Goal: Task Accomplishment & Management: Use online tool/utility

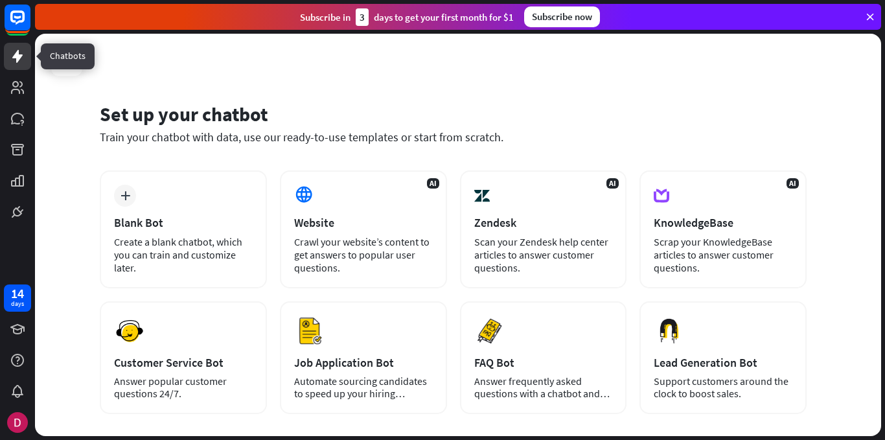
click at [14, 50] on icon at bounding box center [18, 57] width 16 height 16
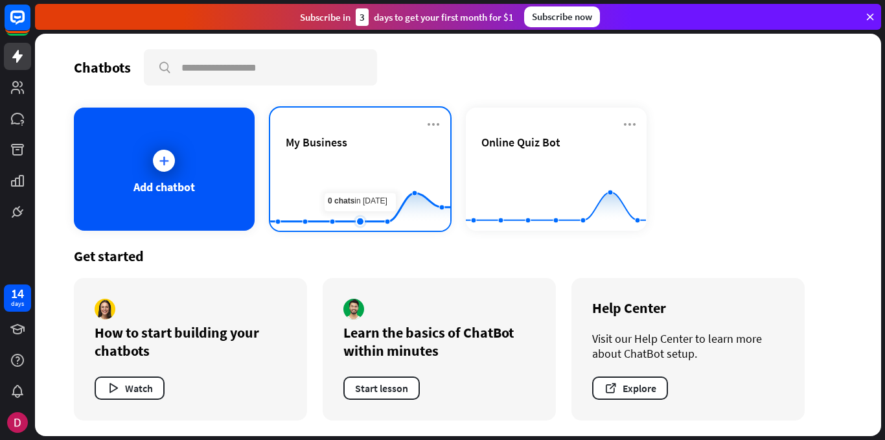
click at [351, 174] on rect at bounding box center [360, 198] width 180 height 81
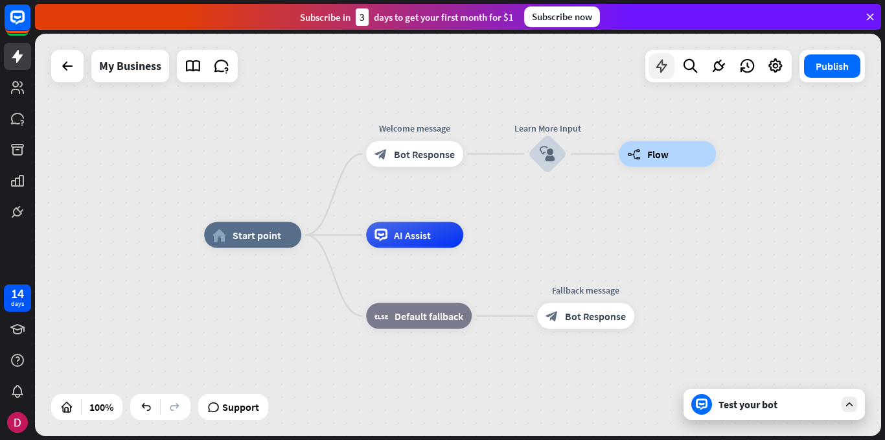
click at [658, 69] on icon at bounding box center [661, 66] width 17 height 17
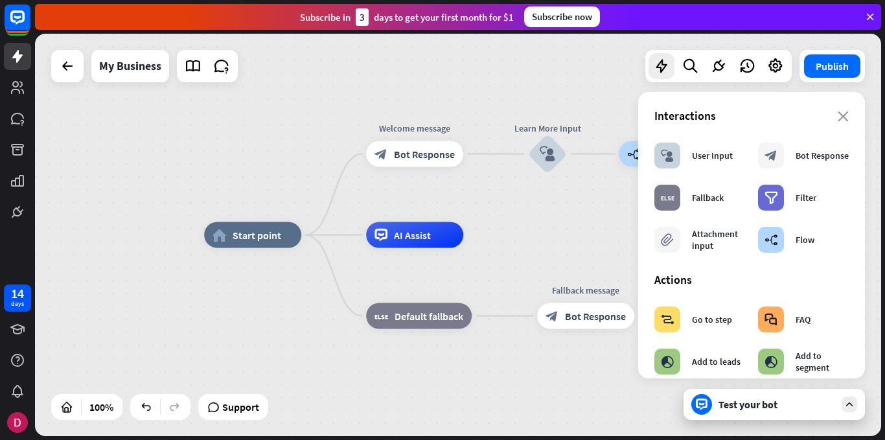
click at [567, 231] on div "home_2 Start point Welcome message block_bot_response Bot Response Learn More I…" at bounding box center [458, 235] width 847 height 403
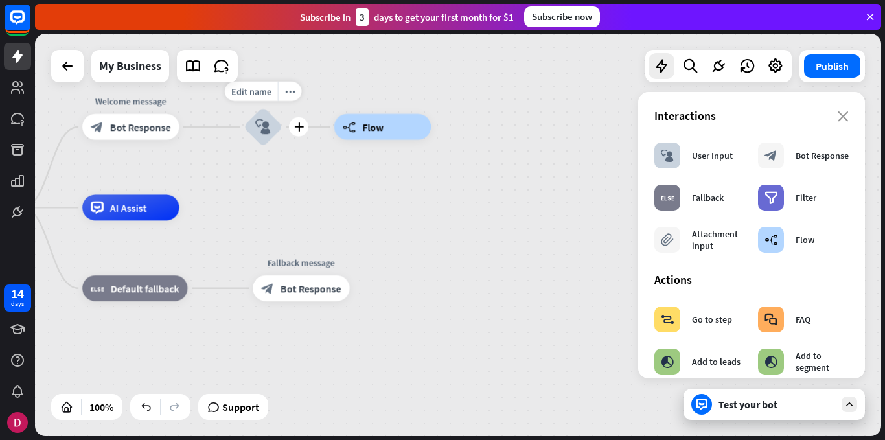
drag, startPoint x: 528, startPoint y: 198, endPoint x: 222, endPoint y: 171, distance: 307.8
click at [244, 146] on div "Edit name more_horiz plus Learn More Input block_user_input" at bounding box center [263, 127] width 39 height 39
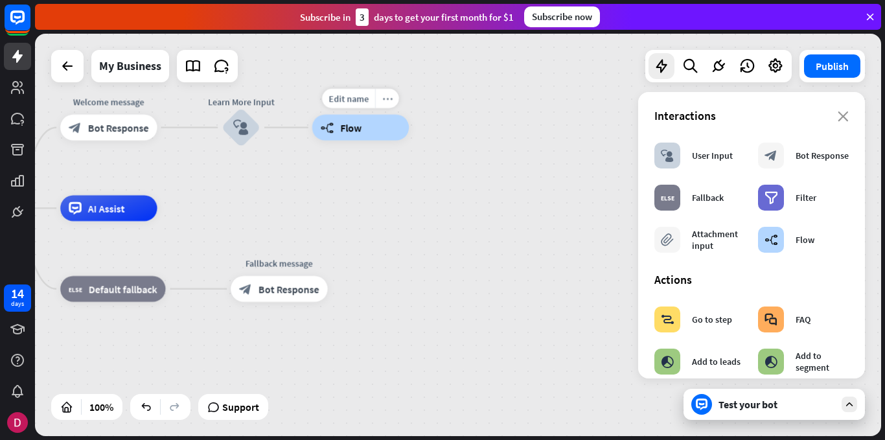
click at [386, 104] on div "more_horiz" at bounding box center [387, 98] width 24 height 19
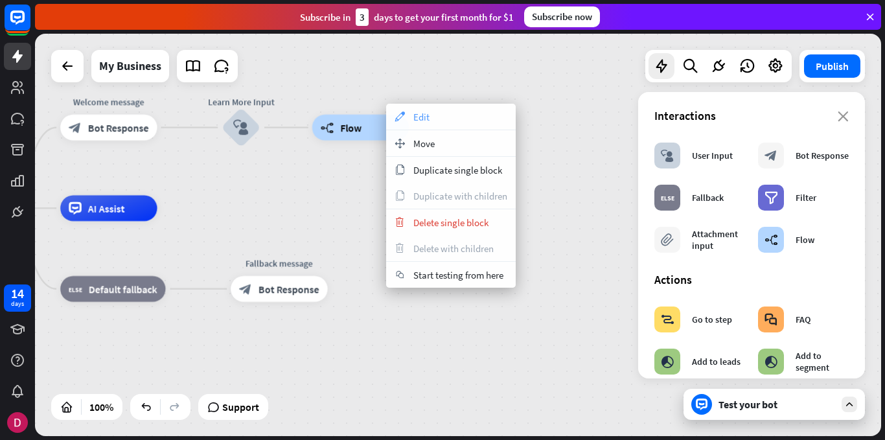
click at [436, 118] on div "appearance Edit" at bounding box center [451, 117] width 130 height 26
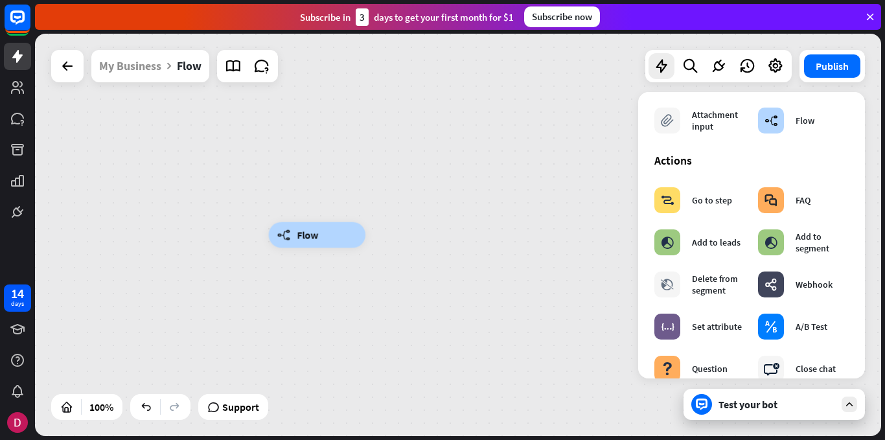
scroll to position [119, 0]
click at [710, 213] on div "block_goto Go to step" at bounding box center [694, 201] width 78 height 26
click at [386, 233] on div "plus" at bounding box center [381, 235] width 19 height 19
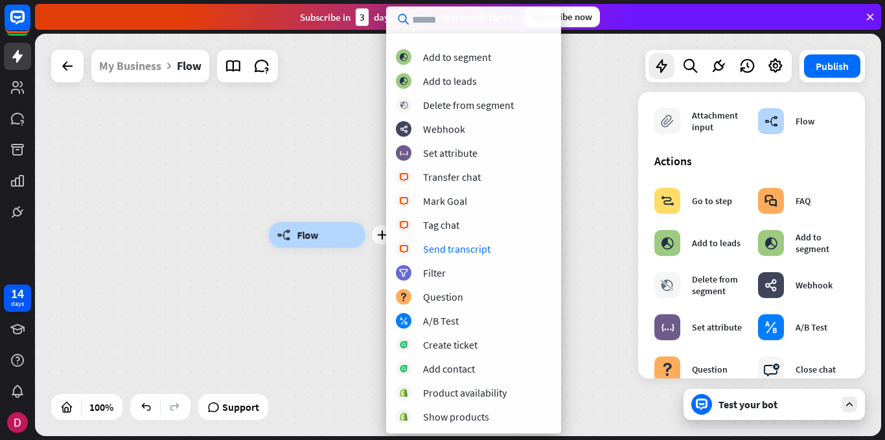
scroll to position [0, 0]
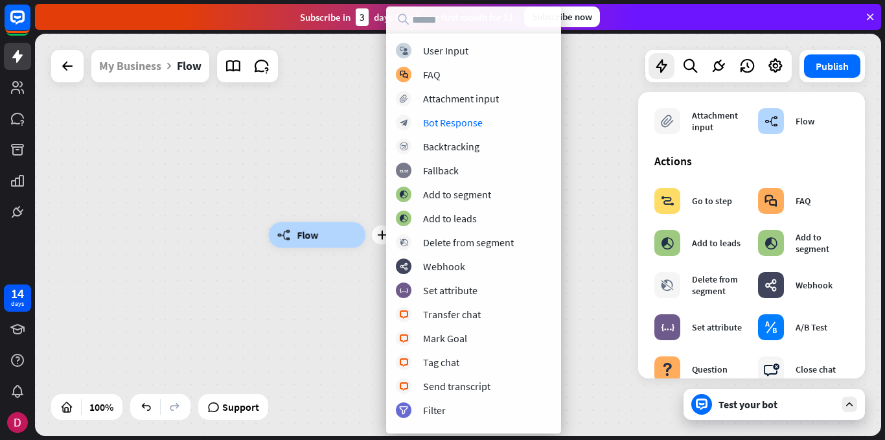
click at [587, 119] on div "plus builder_tree Flow" at bounding box center [458, 235] width 847 height 403
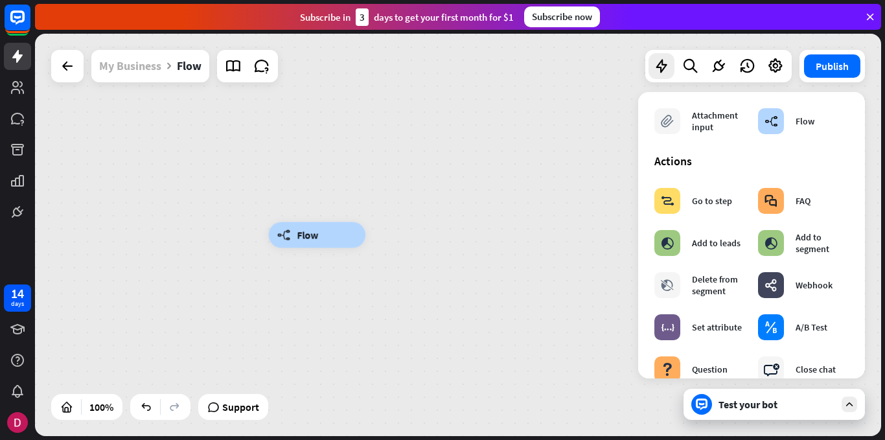
click at [139, 61] on div "My Business" at bounding box center [130, 66] width 62 height 32
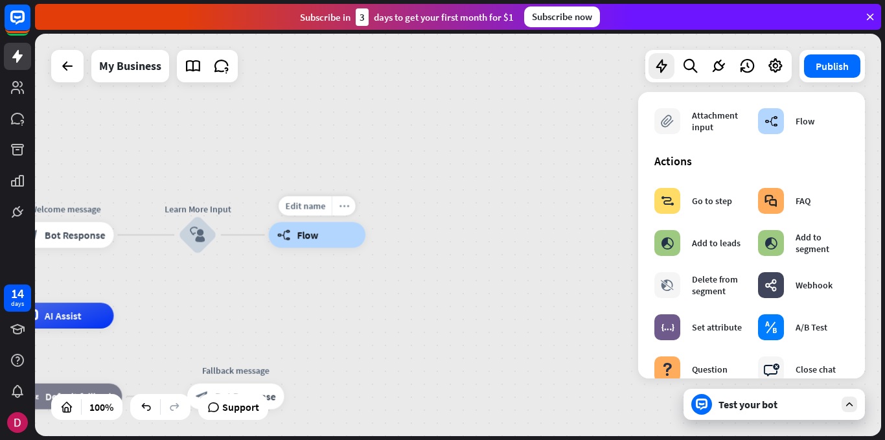
click at [345, 211] on div "more_horiz" at bounding box center [344, 205] width 24 height 19
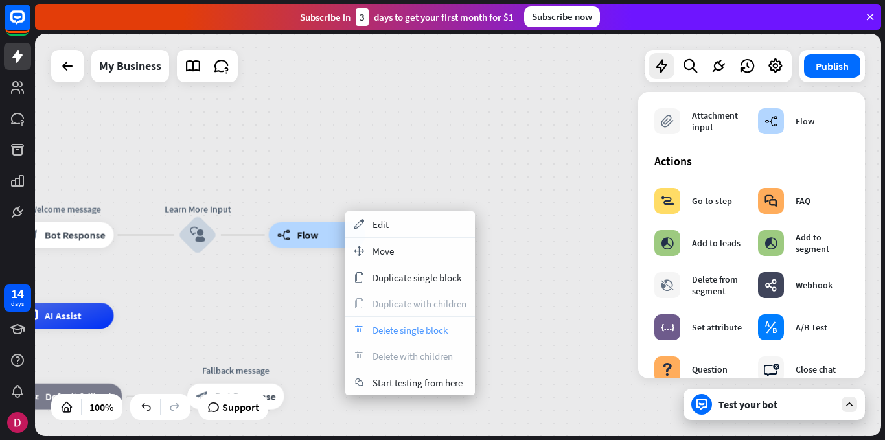
click at [388, 331] on span "Delete single block" at bounding box center [410, 330] width 75 height 12
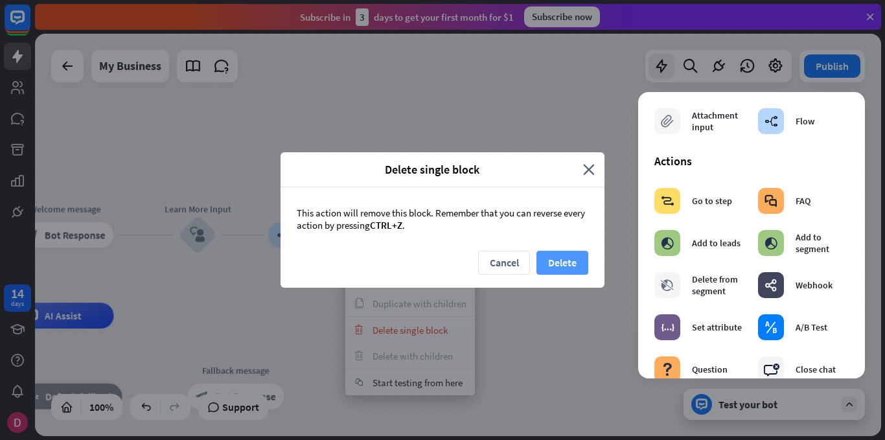
click at [577, 260] on button "Delete" at bounding box center [563, 263] width 52 height 24
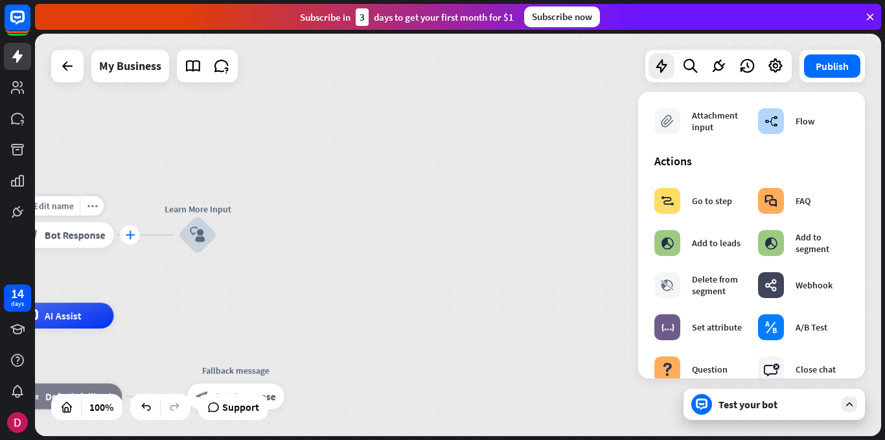
click at [128, 237] on icon "plus" at bounding box center [130, 235] width 10 height 9
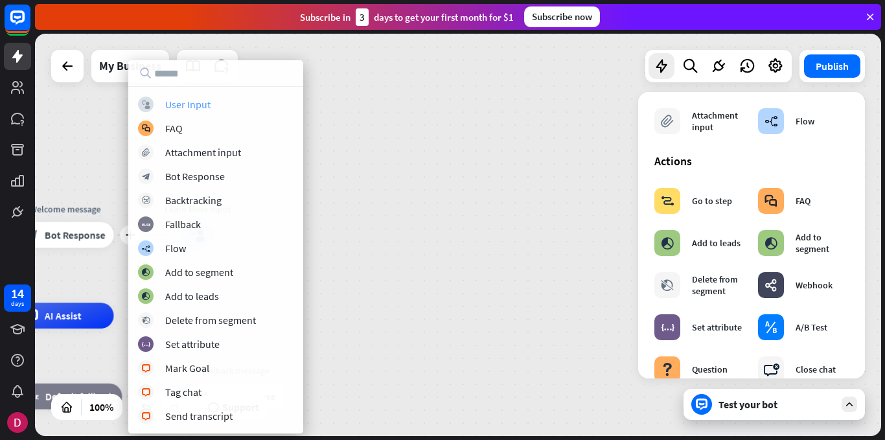
click at [185, 105] on div "User Input" at bounding box center [187, 104] width 45 height 13
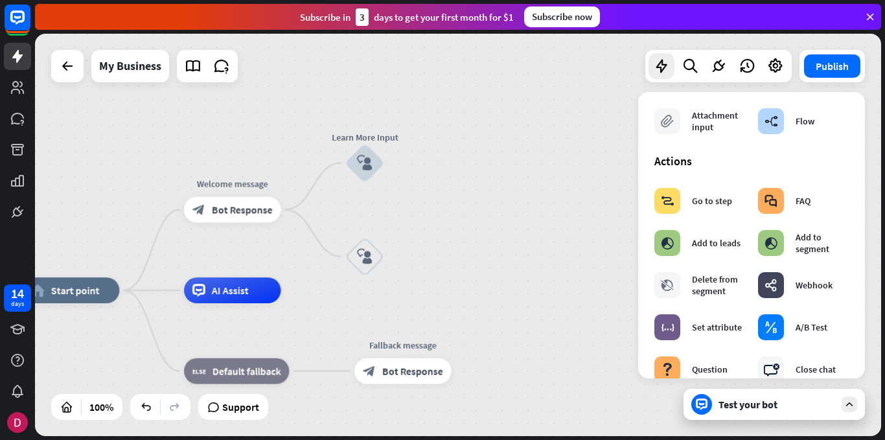
drag, startPoint x: 416, startPoint y: 259, endPoint x: 583, endPoint y: 234, distance: 168.5
click at [583, 234] on div "home_2 Start point Welcome message block_bot_response Bot Response Learn More I…" at bounding box center [458, 235] width 847 height 403
click at [386, 131] on icon "more_horiz" at bounding box center [391, 128] width 10 height 10
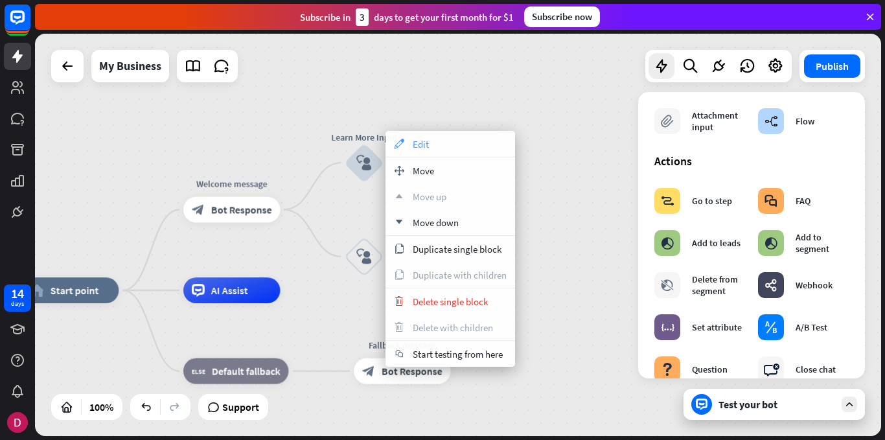
click at [449, 150] on div "appearance Edit" at bounding box center [451, 144] width 130 height 26
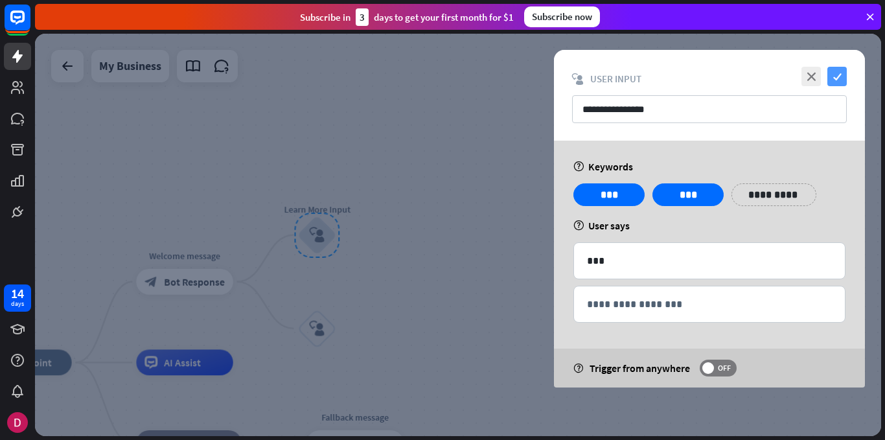
click at [842, 73] on icon "check" at bounding box center [837, 76] width 19 height 19
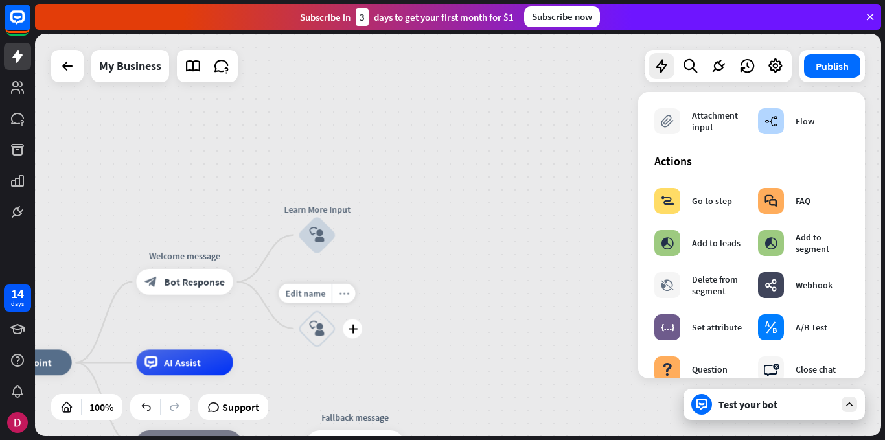
click at [345, 299] on div "more_horiz" at bounding box center [344, 292] width 24 height 19
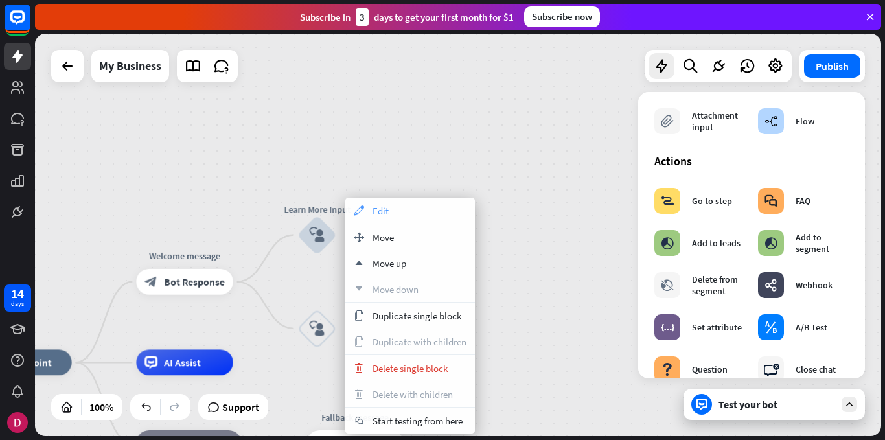
click at [391, 206] on div "appearance Edit" at bounding box center [410, 211] width 130 height 26
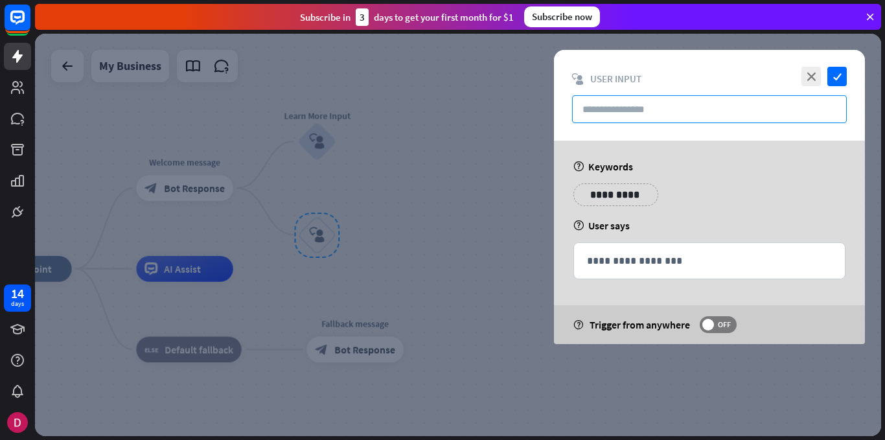
click at [631, 113] on input "text" at bounding box center [709, 109] width 275 height 28
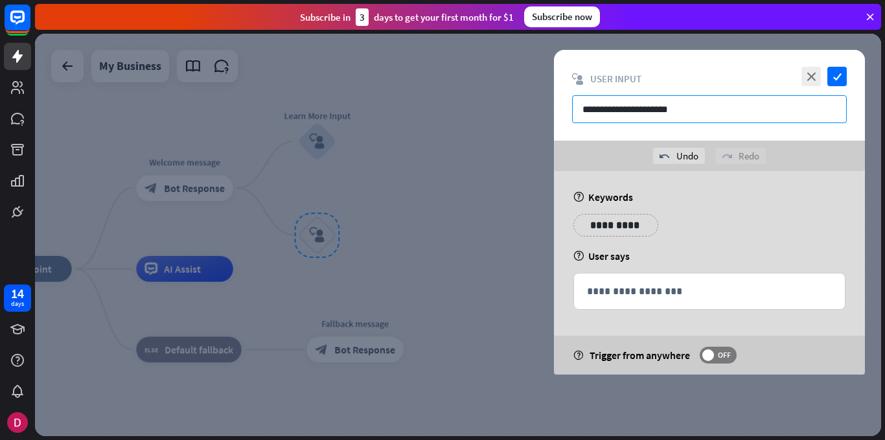
type input "**********"
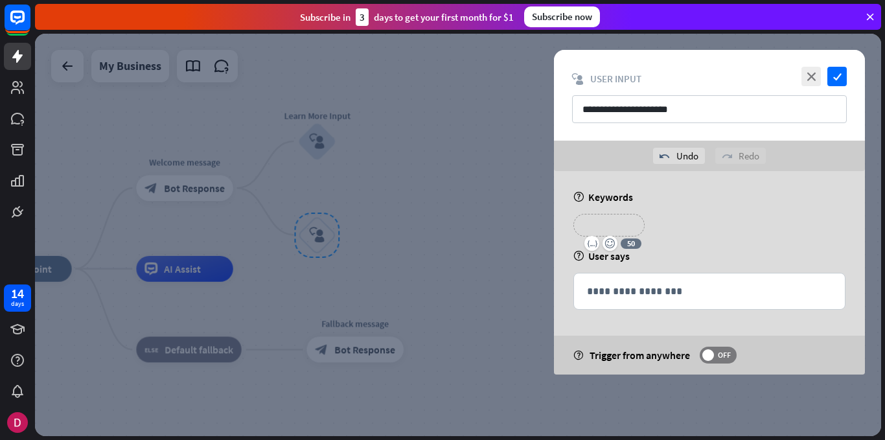
click at [626, 224] on p "**********" at bounding box center [609, 225] width 52 height 16
click at [684, 221] on p "**********" at bounding box center [688, 225] width 52 height 16
click at [659, 295] on p "**********" at bounding box center [709, 291] width 245 height 16
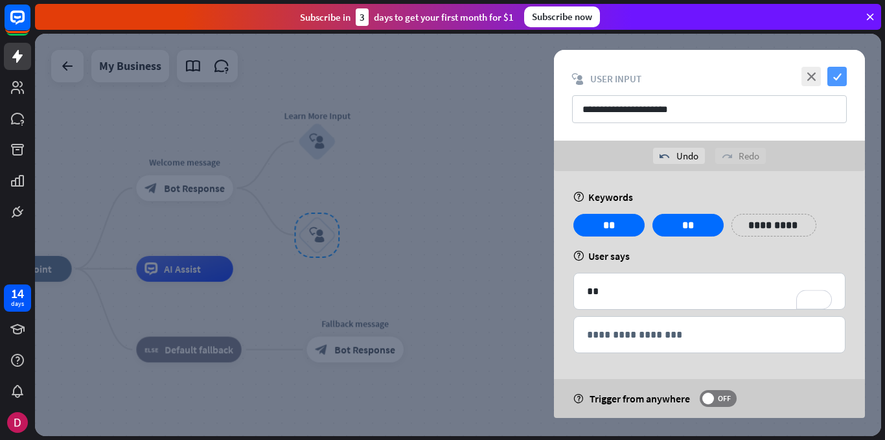
click at [835, 73] on icon "check" at bounding box center [837, 76] width 19 height 19
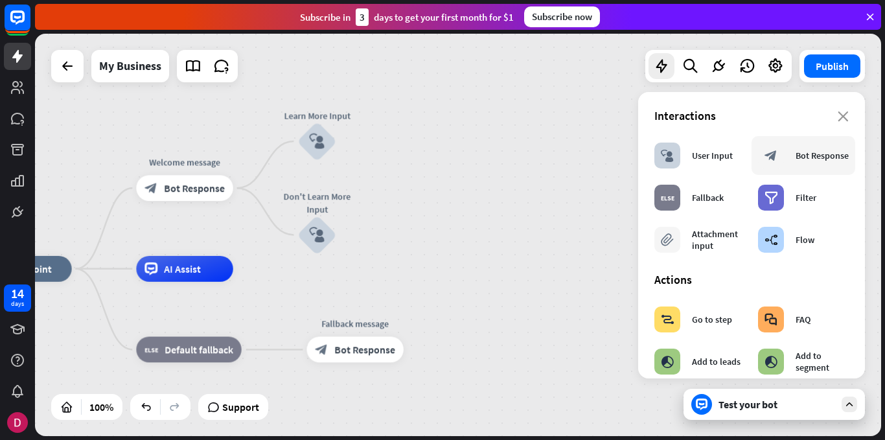
click at [773, 154] on icon "block_bot_response" at bounding box center [771, 155] width 13 height 13
click at [438, 141] on span "Bot Response" at bounding box center [446, 141] width 61 height 13
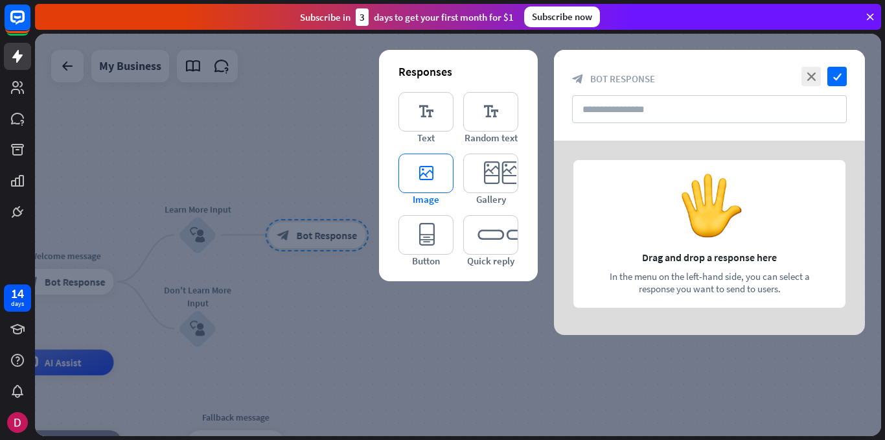
click at [417, 177] on icon "editor_image" at bounding box center [426, 174] width 55 height 40
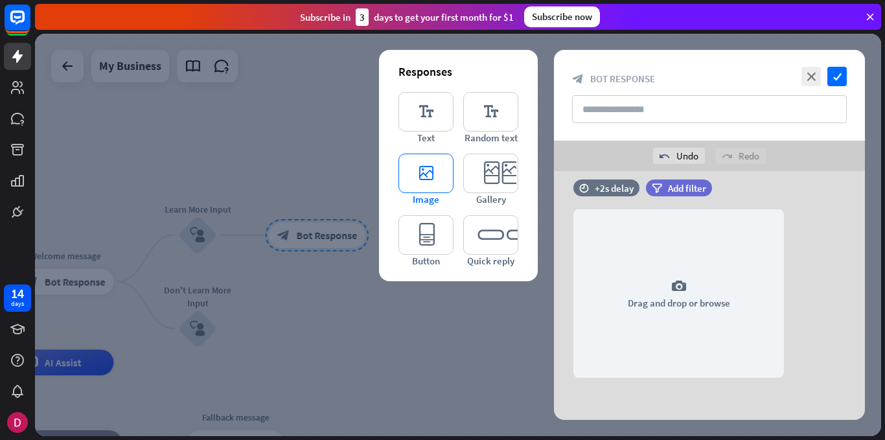
scroll to position [19, 0]
